Goal: Information Seeking & Learning: Learn about a topic

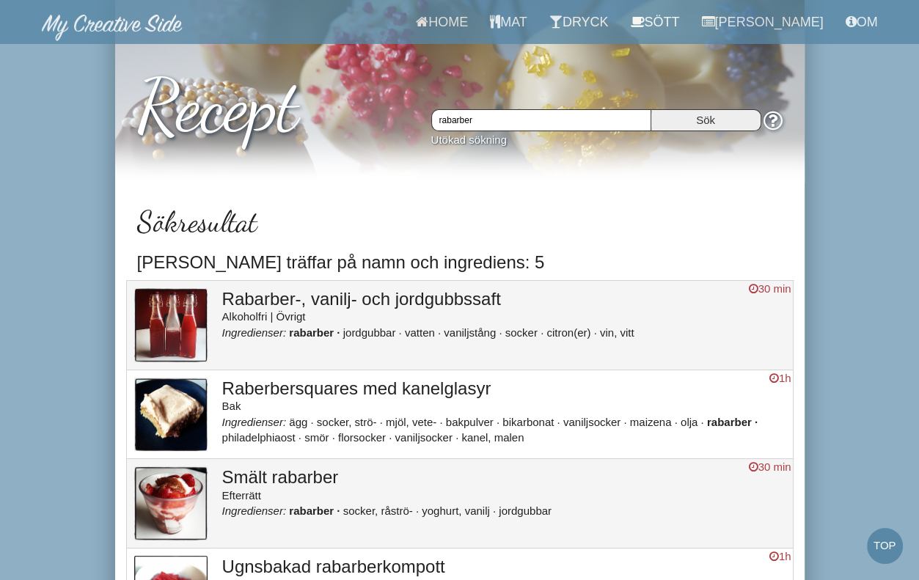
click at [256, 381] on h3 "Raberbersquares med kanelglasyr" at bounding box center [503, 388] width 563 height 19
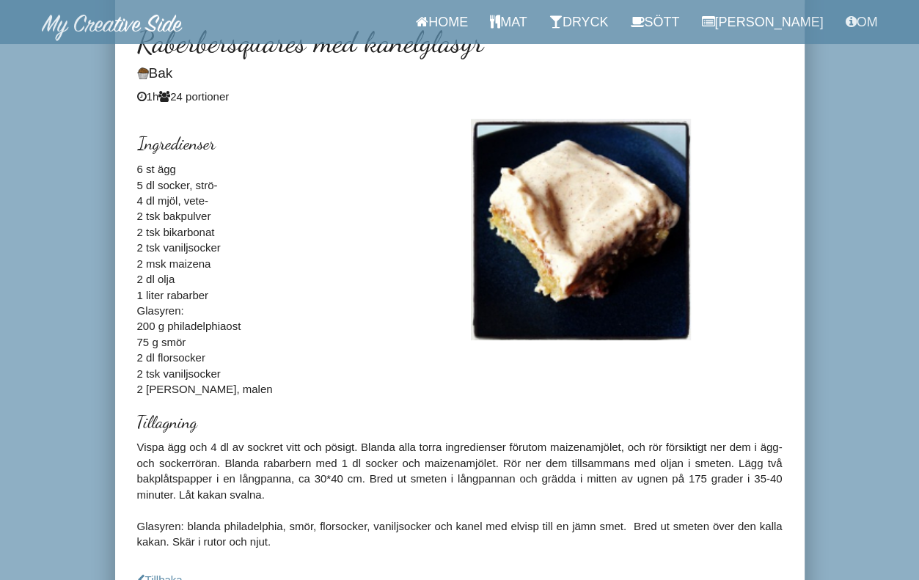
scroll to position [216, 0]
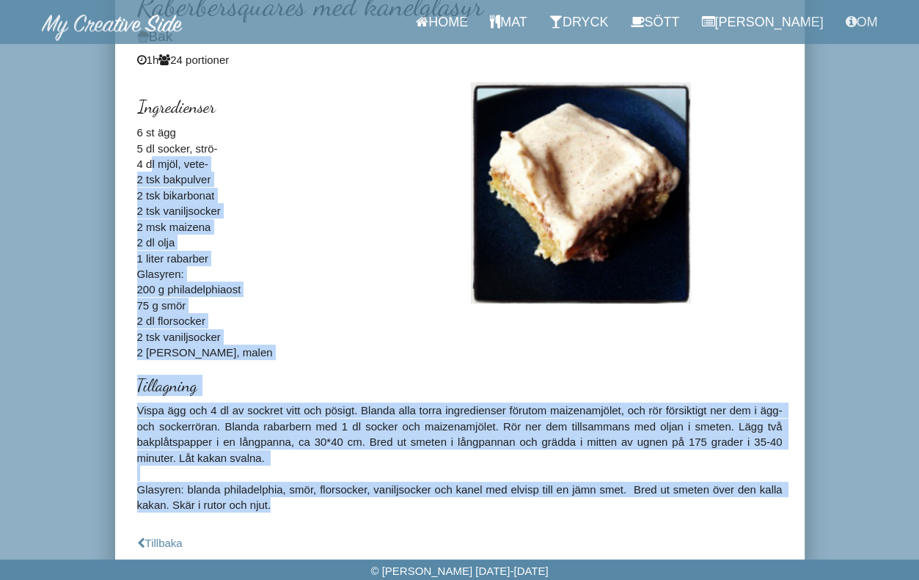
drag, startPoint x: 428, startPoint y: 506, endPoint x: 135, endPoint y: 140, distance: 468.8
click at [137, 140] on div "Raberbersquares med kanelglasyr Bak 1h 24 portioner Ingredienser 6 st ägg 5 dl …" at bounding box center [459, 254] width 645 height 531
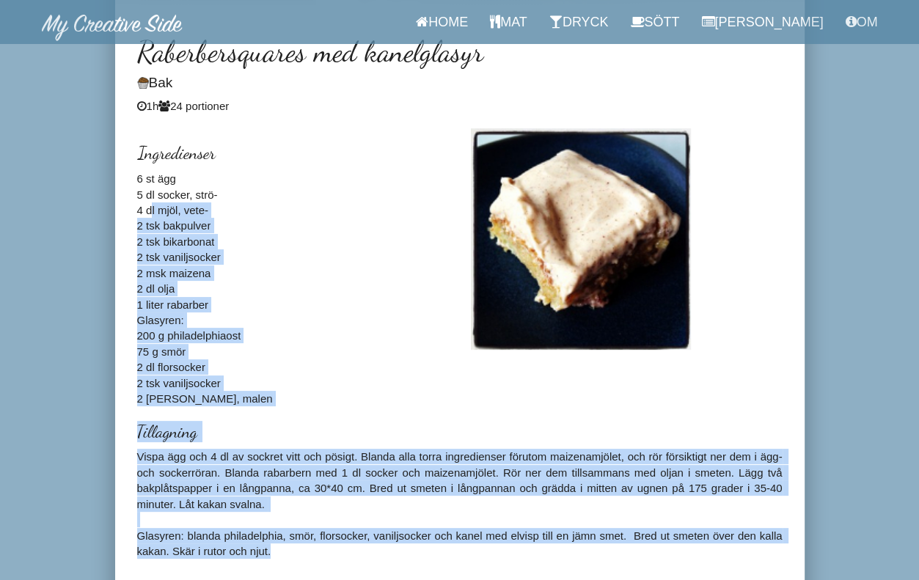
scroll to position [147, 0]
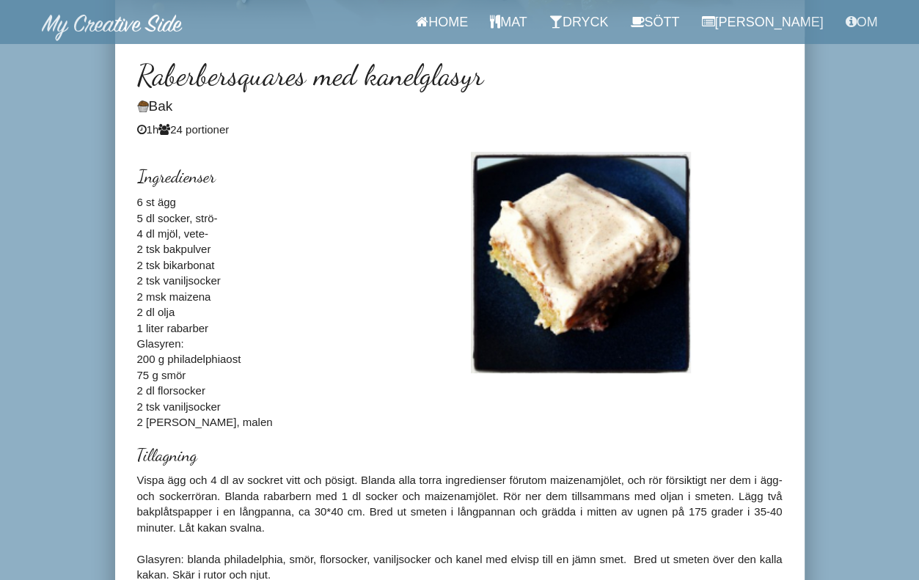
click at [145, 70] on h2 "Raberbersquares med kanelglasyr" at bounding box center [459, 75] width 645 height 32
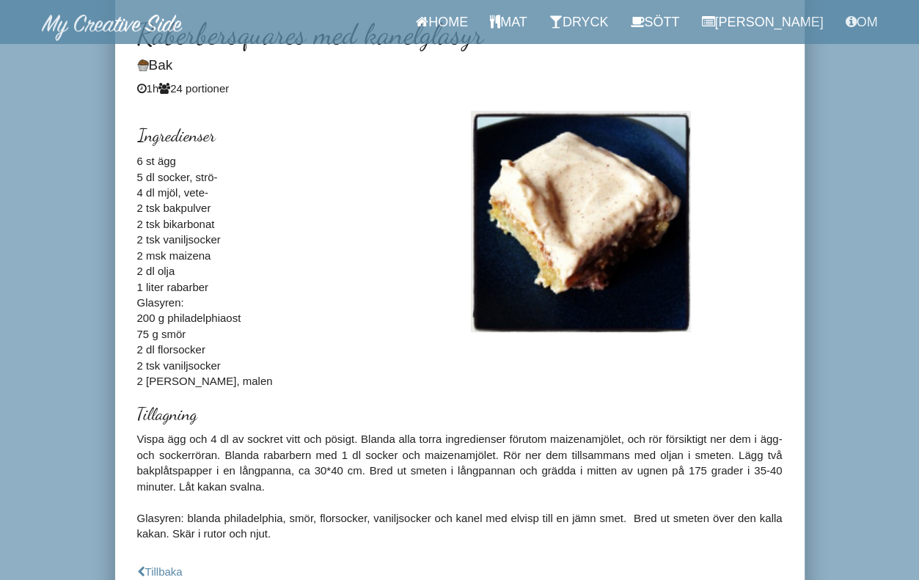
scroll to position [216, 0]
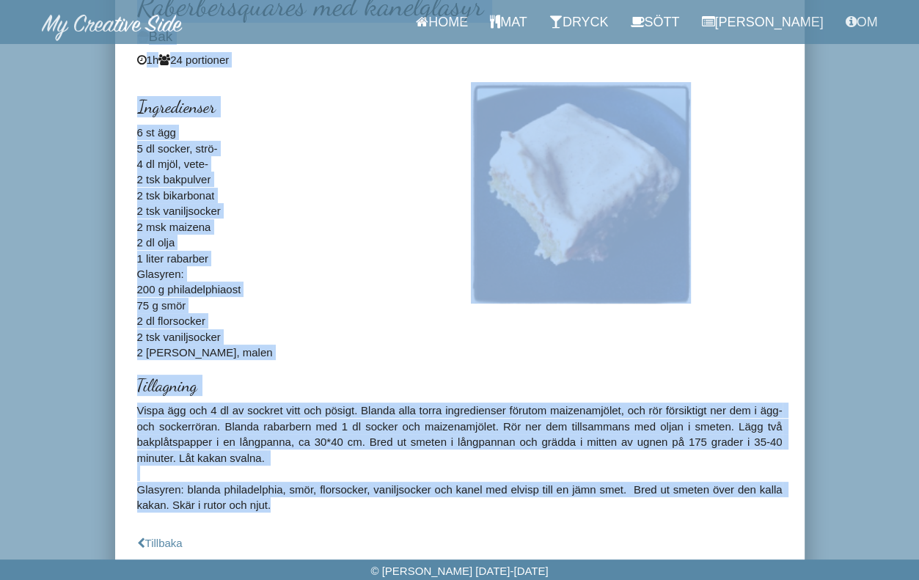
drag, startPoint x: 143, startPoint y: 70, endPoint x: 466, endPoint y: 512, distance: 548.2
click at [466, 512] on div "Raberbersquares med kanelglasyr Bak 1h 24 portioner Ingredienser 6 st ägg 5 dl …" at bounding box center [459, 254] width 645 height 531
copy div "Loremipsumdolor sit ametconsect Adi 3e 22 seddoeius Temporincidi 0 ut lab 7 et …"
click at [179, 168] on div "Ingredienser 6 st ägg 5 dl socker, strö- 4 dl mjöl, vete- 2 tsk bakpulver 2 tsk…" at bounding box center [293, 221] width 334 height 278
